Goal: Navigation & Orientation: Find specific page/section

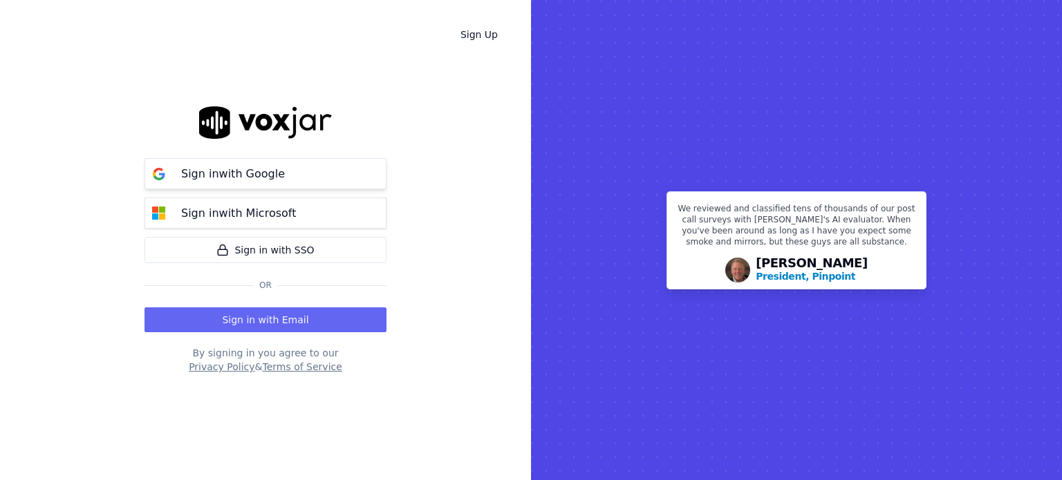
click at [218, 171] on p "Sign in with Google" at bounding box center [233, 174] width 104 height 17
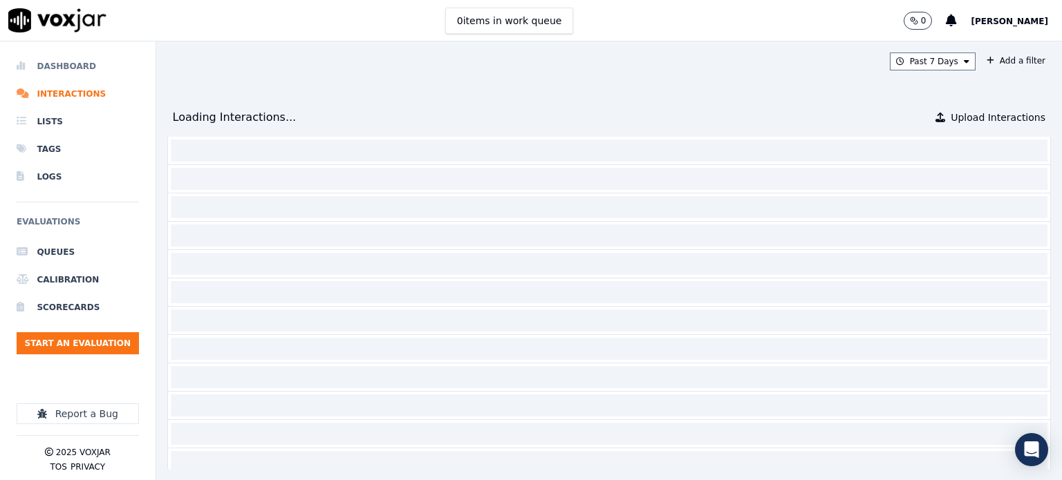
click at [57, 68] on li "Dashboard" at bounding box center [78, 67] width 122 height 28
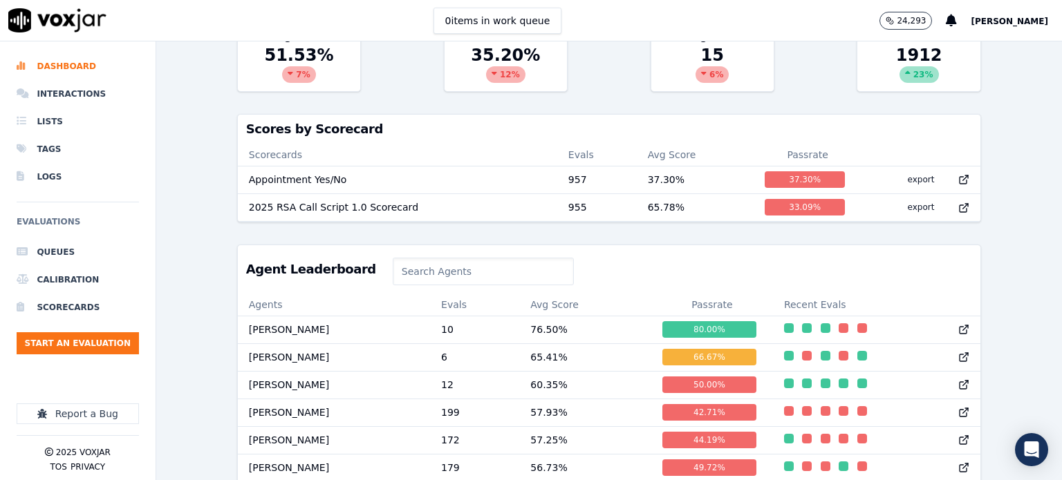
scroll to position [346, 0]
